Goal: Information Seeking & Learning: Learn about a topic

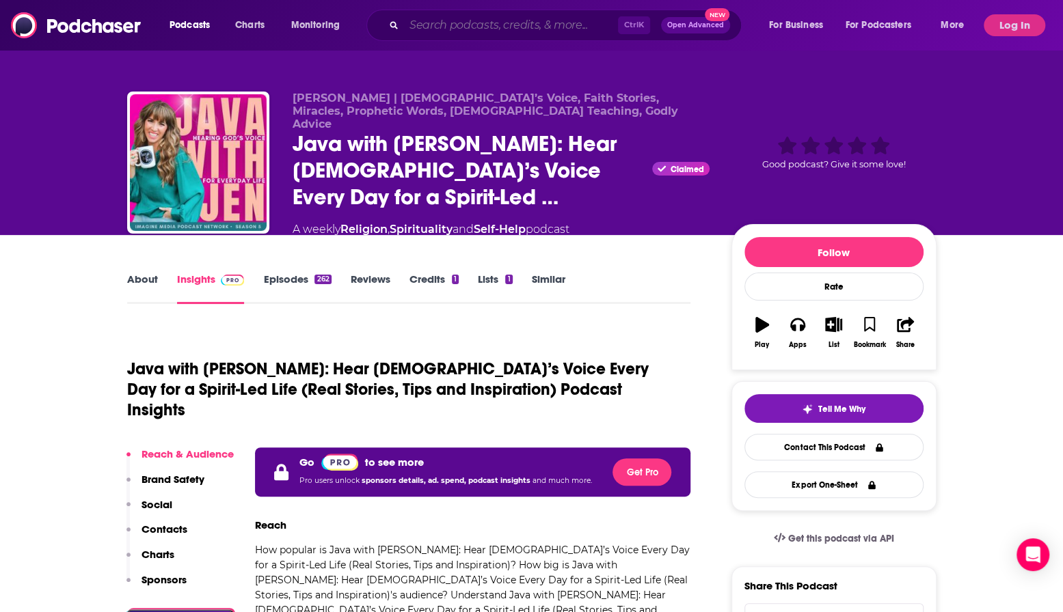
click at [504, 29] on input "Search podcasts, credits, & more..." at bounding box center [511, 25] width 214 height 22
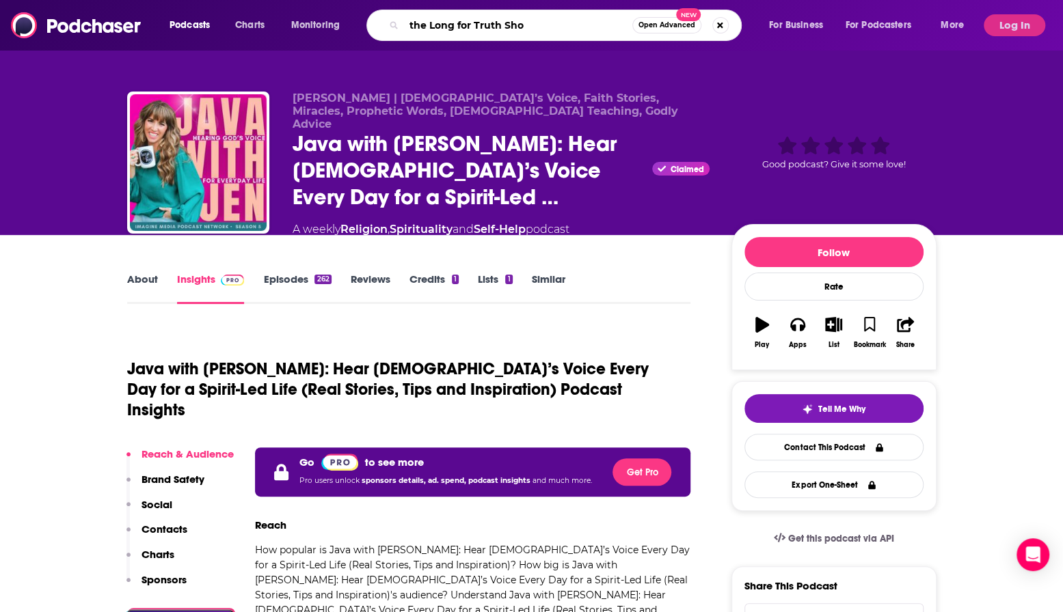
type input "the Long for Truth Show"
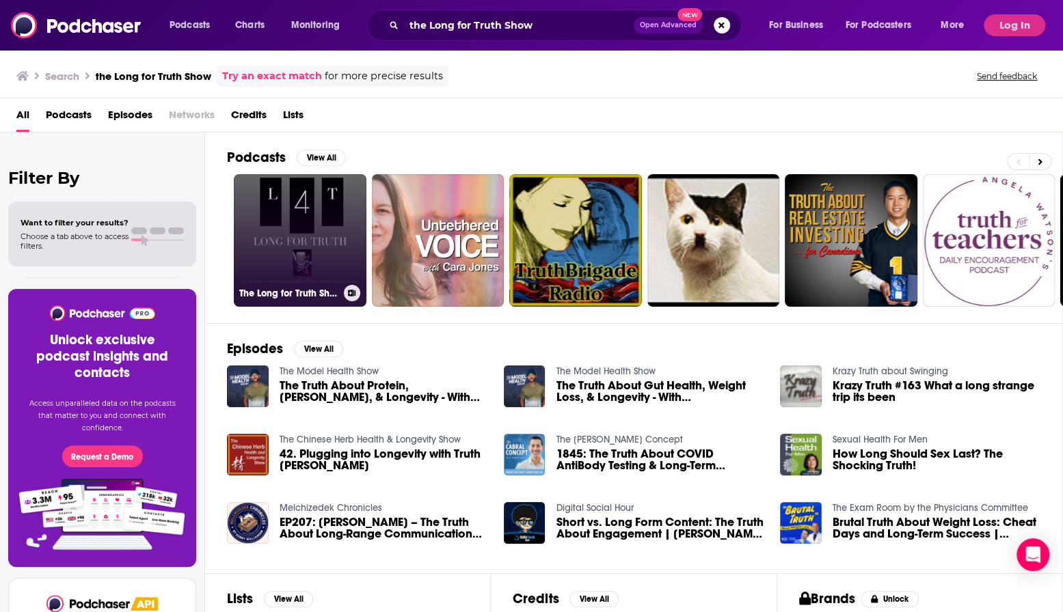
click at [298, 211] on link "The Long for Truth Show" at bounding box center [300, 240] width 133 height 133
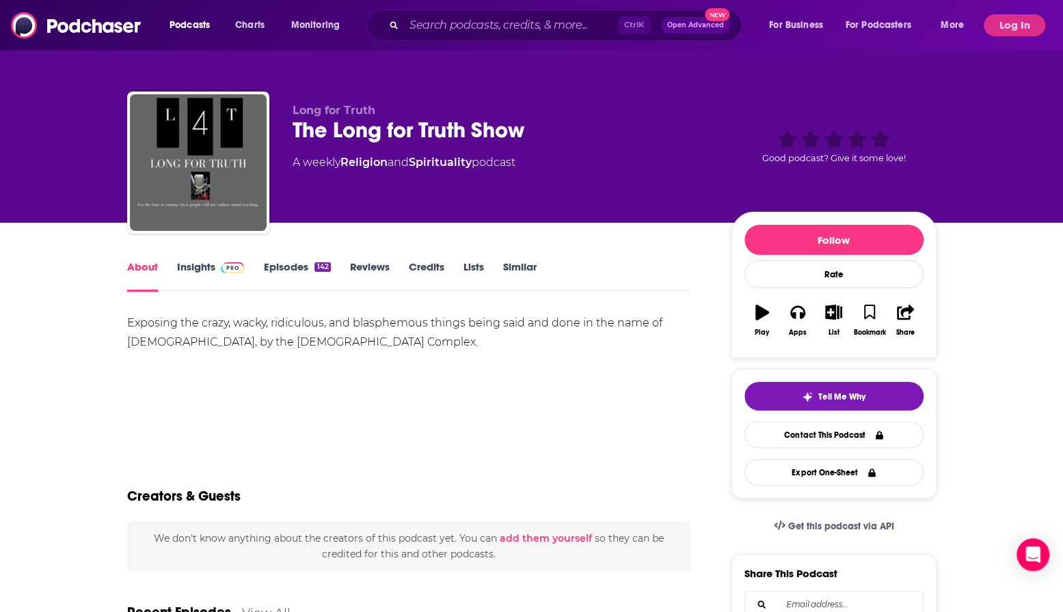
click at [202, 269] on link "Insights" at bounding box center [211, 275] width 68 height 31
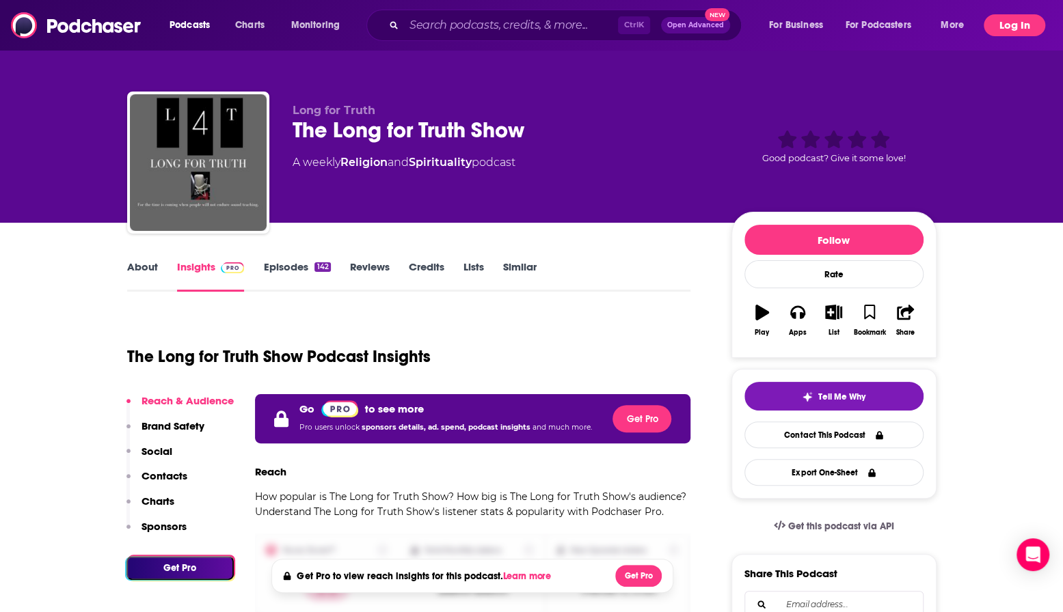
click at [1005, 27] on button "Log In" at bounding box center [1014, 25] width 62 height 22
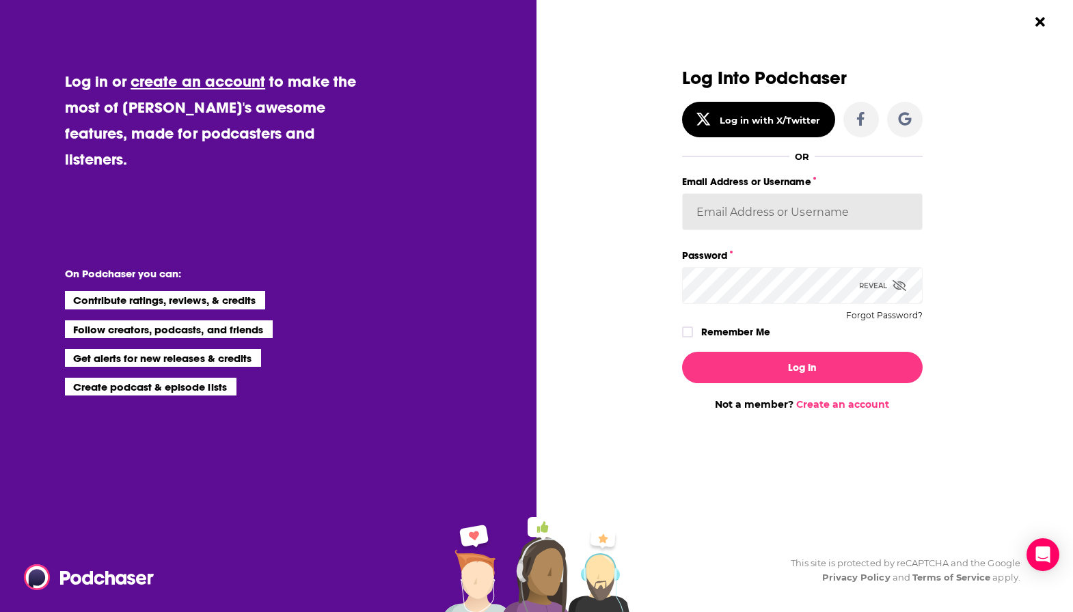
type input "TinaPugh"
click at [687, 328] on icon "Dialog" at bounding box center [687, 332] width 8 height 8
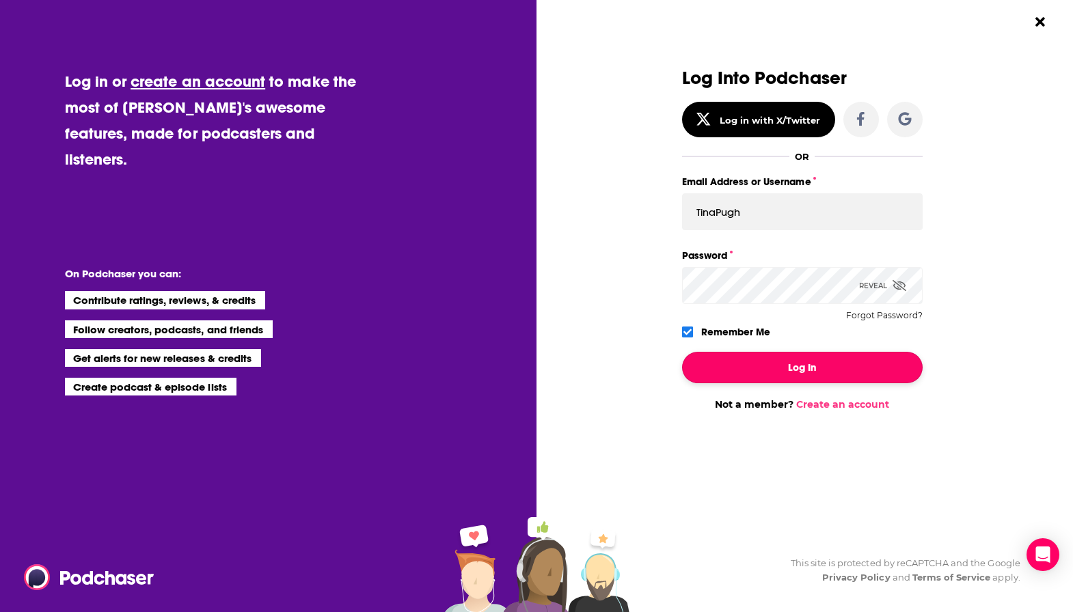
click at [779, 372] on button "Log In" at bounding box center [802, 367] width 241 height 31
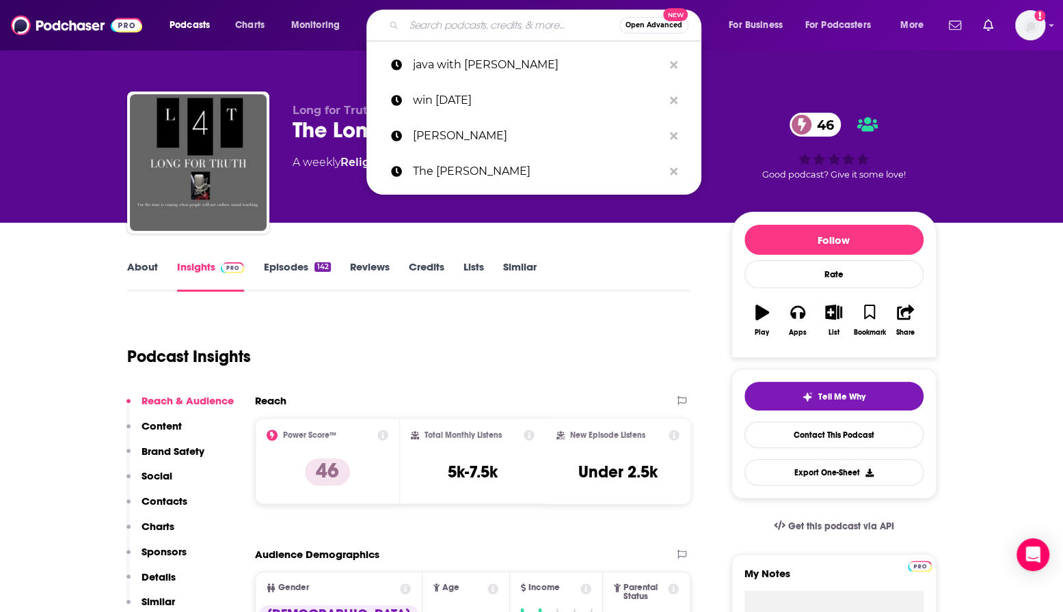
click at [504, 23] on input "Search podcasts, credits, & more..." at bounding box center [511, 25] width 215 height 22
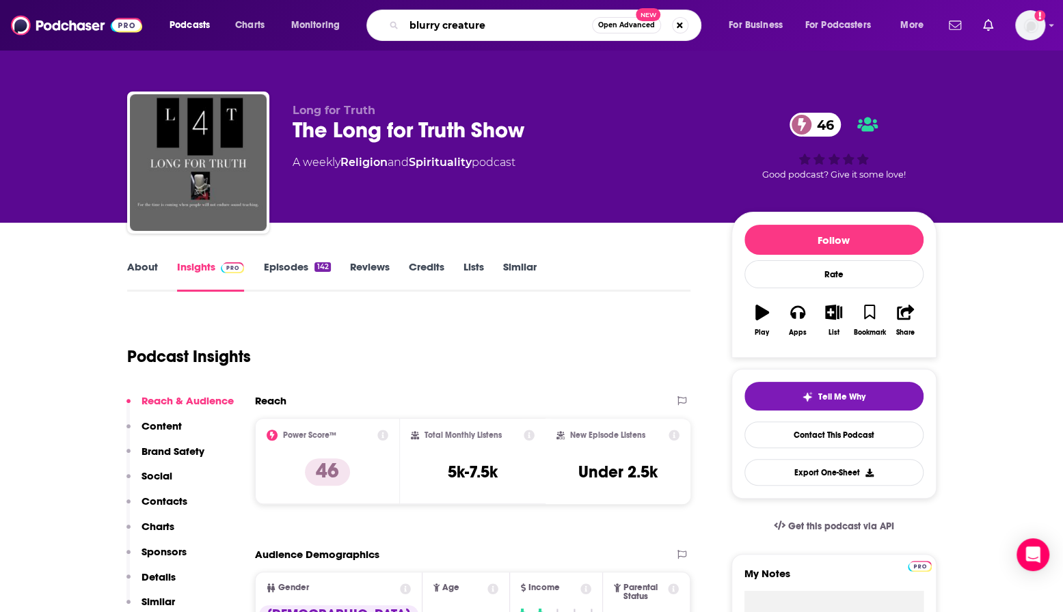
type input "blurry creatures"
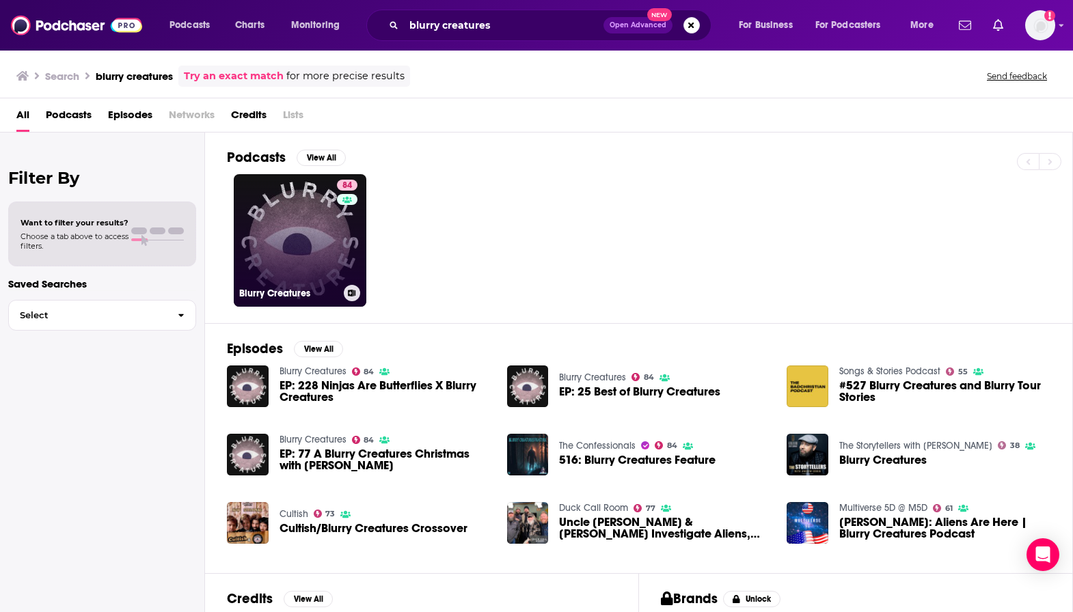
click at [313, 249] on link "84 Blurry Creatures" at bounding box center [300, 240] width 133 height 133
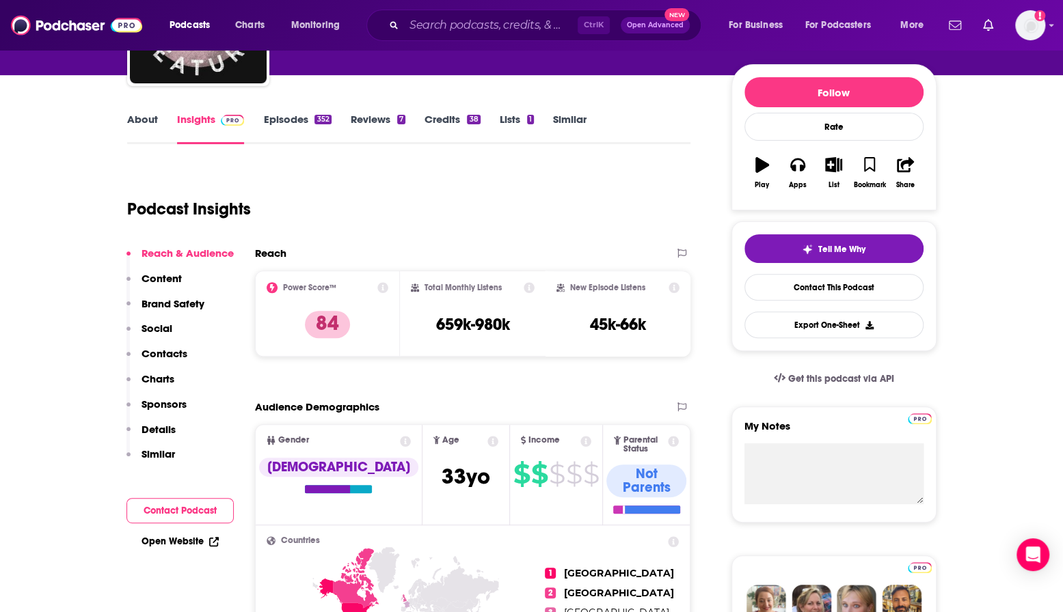
scroll to position [68, 0]
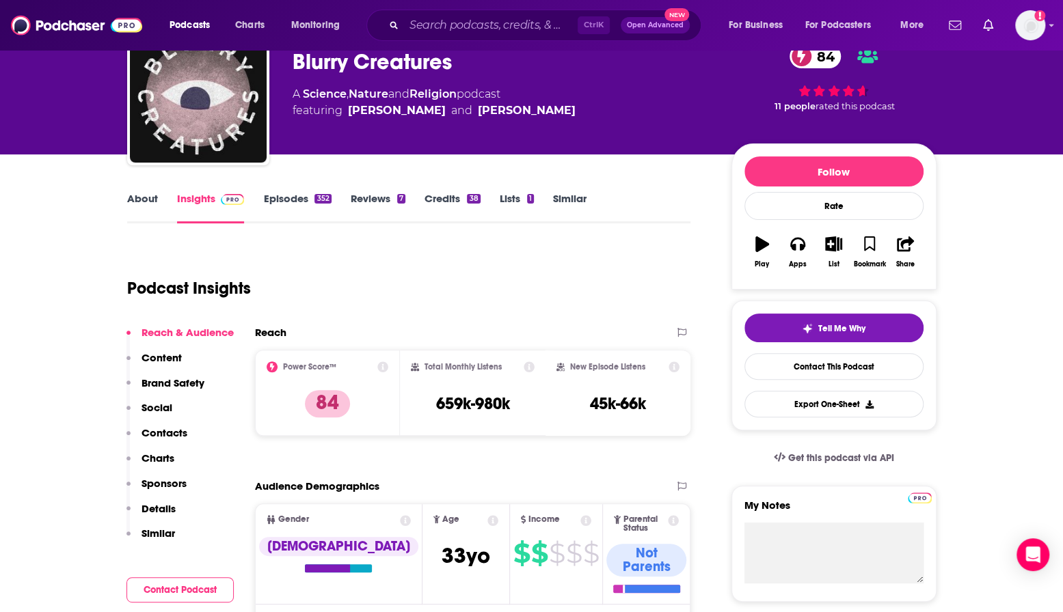
click at [295, 203] on link "Episodes 352" at bounding box center [297, 207] width 68 height 31
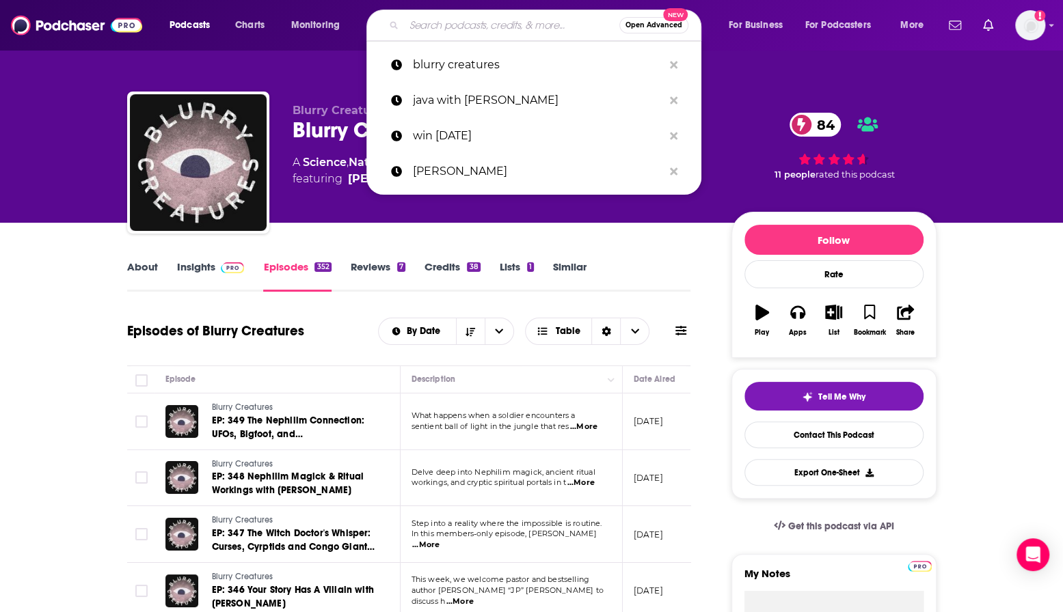
click at [511, 23] on input "Search podcasts, credits, & more..." at bounding box center [511, 25] width 215 height 22
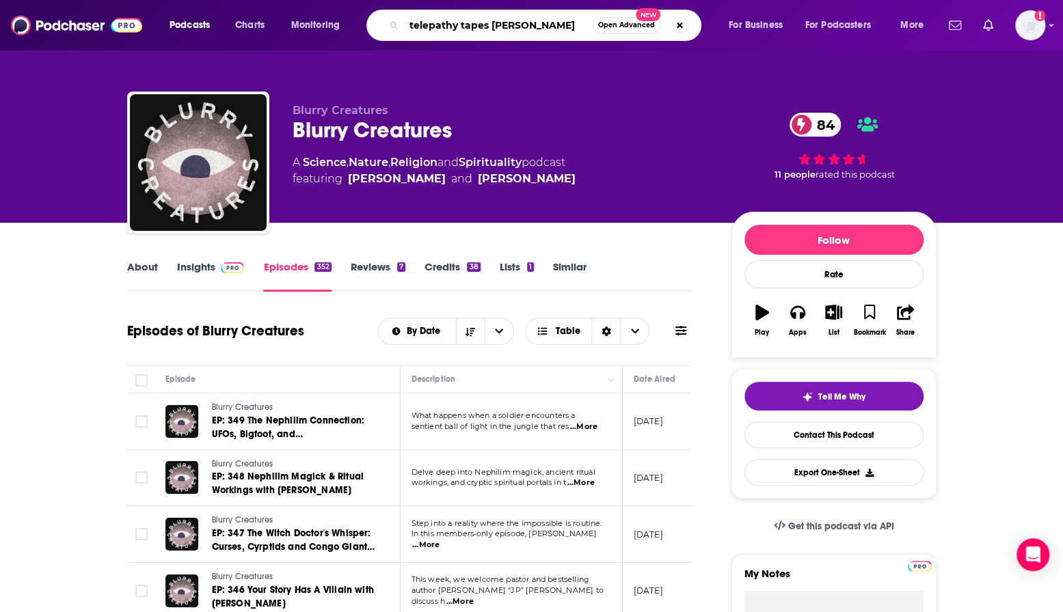
type input "telepathy tapes [PERSON_NAME]"
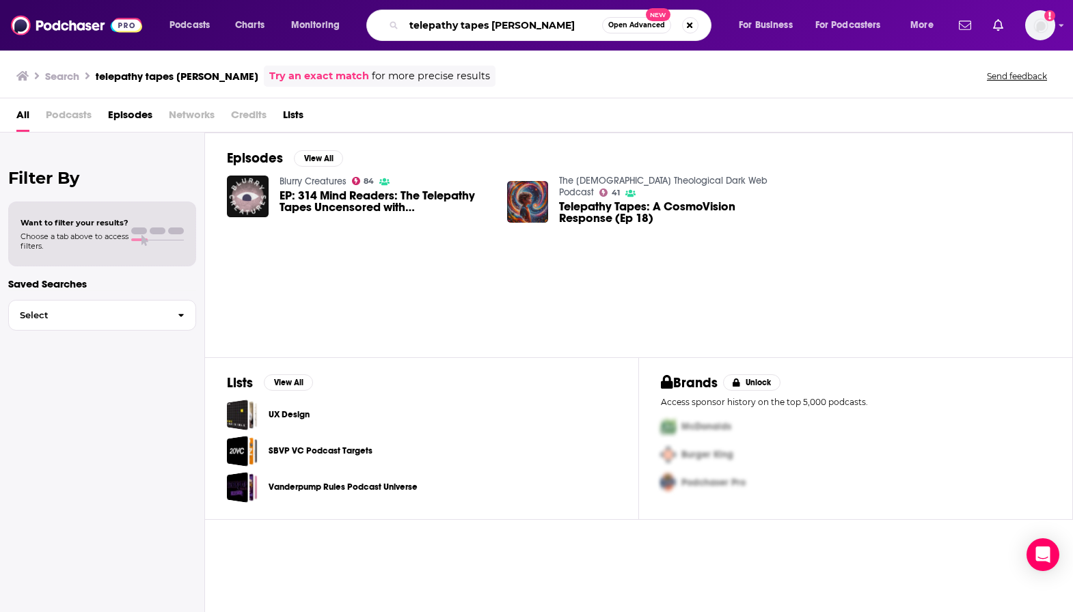
click at [492, 23] on input "telepathy tapes [PERSON_NAME]" at bounding box center [503, 25] width 198 height 22
click at [488, 25] on input "telepathy tapes [PERSON_NAME]" at bounding box center [503, 25] width 198 height 22
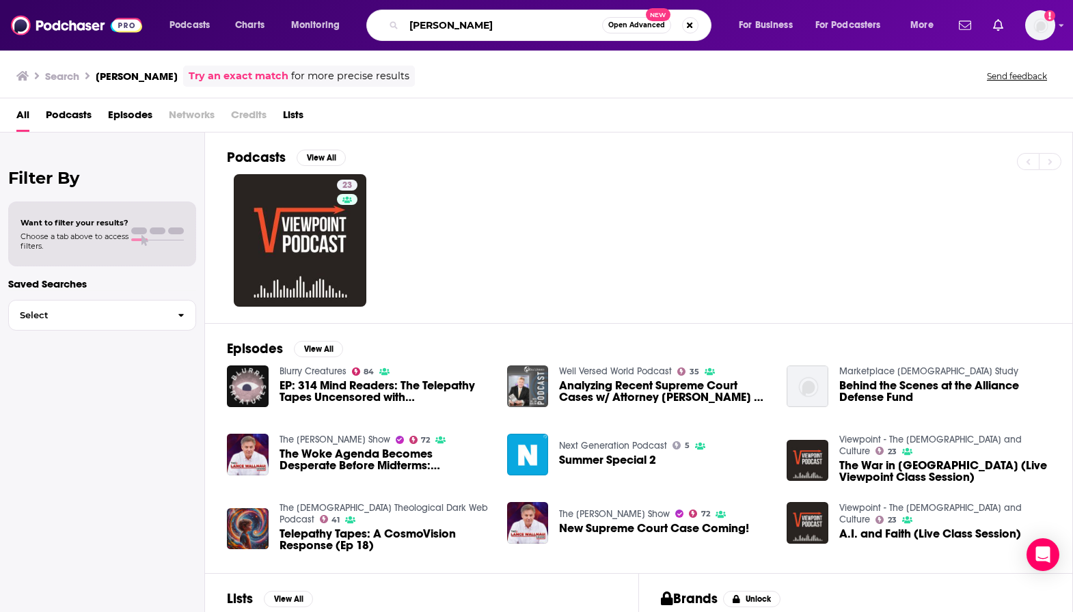
click at [487, 28] on input "[PERSON_NAME]" at bounding box center [503, 25] width 198 height 22
type input "[PERSON_NAME]"
